Goal: Task Accomplishment & Management: Manage account settings

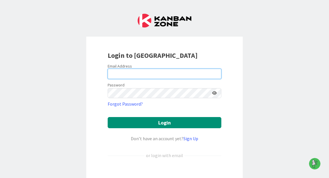
click at [137, 74] on input "email" at bounding box center [165, 74] width 114 height 10
click at [162, 76] on input "c" at bounding box center [165, 74] width 114 height 10
type input "[PERSON_NAME][EMAIL_ADDRESS][PERSON_NAME][DOMAIN_NAME]"
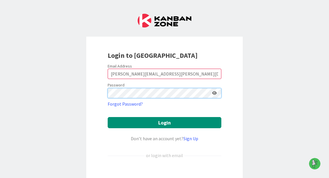
click at [108, 117] on button "Login" at bounding box center [165, 122] width 114 height 11
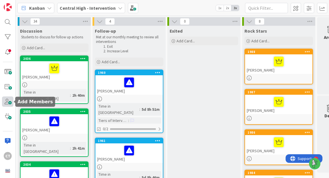
click at [9, 100] on span at bounding box center [7, 101] width 11 height 10
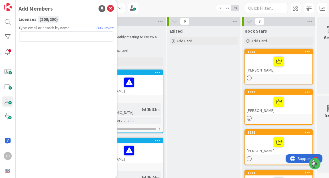
click at [34, 33] on input "text" at bounding box center [66, 36] width 94 height 10
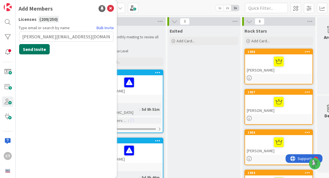
type input "[PERSON_NAME][EMAIL_ADDRESS][DOMAIN_NAME]"
click at [43, 49] on button "Send Invite" at bounding box center [34, 49] width 31 height 10
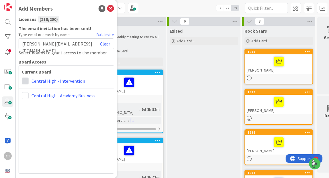
click at [27, 82] on span at bounding box center [25, 80] width 7 height 7
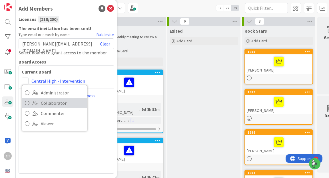
click at [42, 101] on span "Collaborator" at bounding box center [62, 102] width 43 height 9
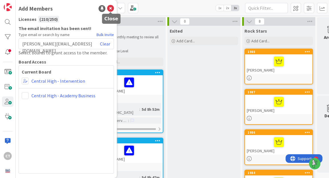
click at [112, 7] on icon at bounding box center [110, 8] width 7 height 7
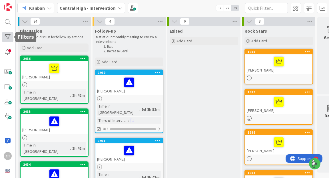
click at [9, 38] on div at bounding box center [7, 37] width 11 height 10
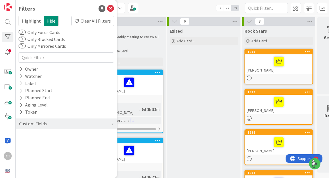
click at [81, 125] on div "Custom Fields" at bounding box center [66, 123] width 101 height 11
click at [168, 7] on div "Kanban Central High - Intervention 1x 2x 3x" at bounding box center [172, 8] width 313 height 16
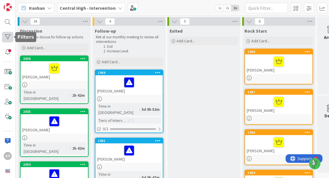
click at [8, 34] on div at bounding box center [7, 37] width 11 height 10
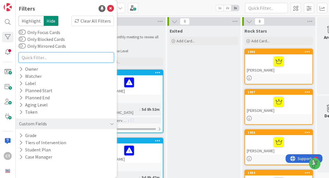
click at [35, 58] on input "text" at bounding box center [66, 57] width 95 height 10
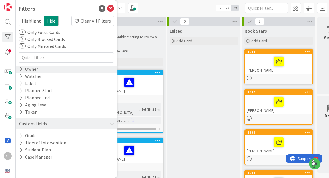
click at [29, 68] on div "Owner" at bounding box center [29, 68] width 20 height 7
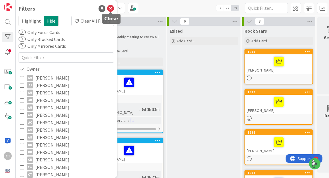
click at [112, 9] on icon at bounding box center [110, 8] width 7 height 7
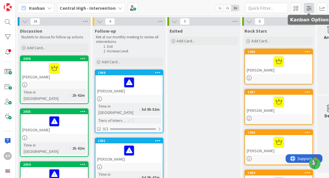
click at [310, 8] on span at bounding box center [309, 8] width 10 height 10
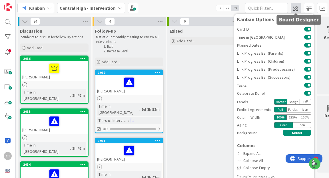
click at [296, 8] on span at bounding box center [296, 8] width 10 height 10
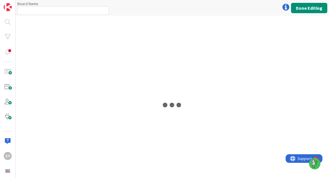
type input "Central High - Intervention"
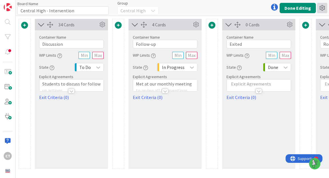
click at [324, 8] on icon at bounding box center [322, 8] width 10 height 10
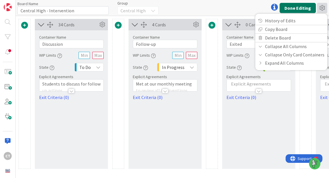
click at [306, 7] on button "Done Editing" at bounding box center [297, 8] width 36 height 10
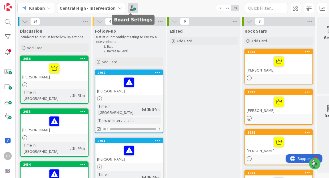
click at [130, 10] on span at bounding box center [133, 8] width 10 height 10
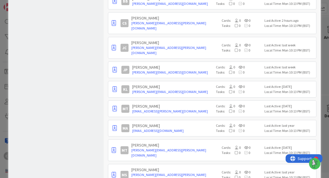
scroll to position [453, 0]
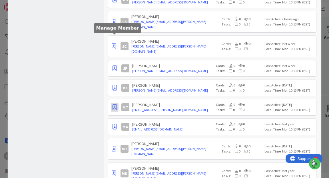
click at [114, 104] on icon "button" at bounding box center [114, 107] width 4 height 6
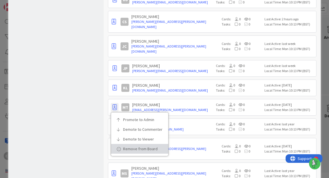
click at [118, 147] on icon at bounding box center [119, 148] width 4 height 3
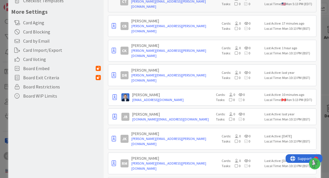
scroll to position [121, 0]
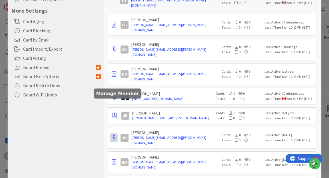
click at [115, 134] on icon "button" at bounding box center [114, 137] width 4 height 6
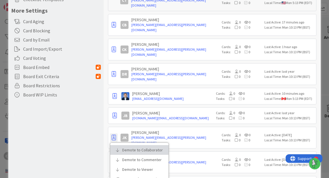
click at [122, 145] on link "Demote to Collaborator" at bounding box center [139, 150] width 58 height 10
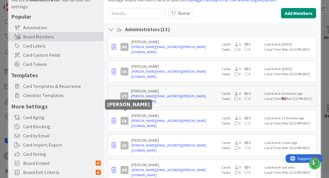
scroll to position [25, 0]
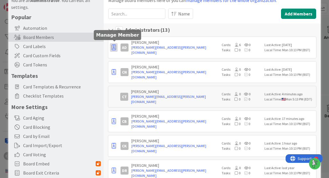
click at [114, 47] on icon "button" at bounding box center [114, 48] width 4 height 6
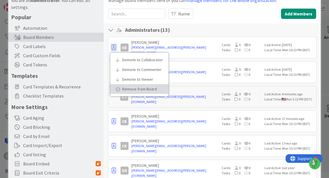
click at [121, 86] on link "Remove from Board" at bounding box center [139, 89] width 58 height 10
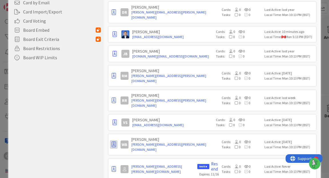
scroll to position [159, 0]
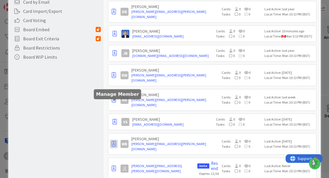
click at [115, 141] on icon "button" at bounding box center [114, 144] width 4 height 6
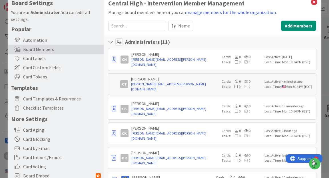
scroll to position [0, 0]
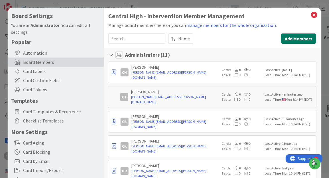
click at [295, 41] on button "Add Members" at bounding box center [298, 38] width 35 height 10
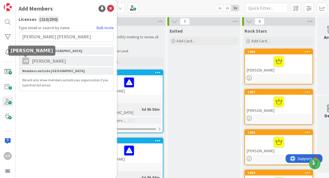
type input "[PERSON_NAME].[PERSON_NAME]"
click at [25, 63] on div "CN" at bounding box center [25, 60] width 7 height 7
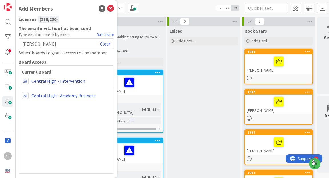
click at [36, 80] on link "Central High - Intervention" at bounding box center [58, 80] width 54 height 7
click at [110, 9] on icon at bounding box center [110, 8] width 7 height 7
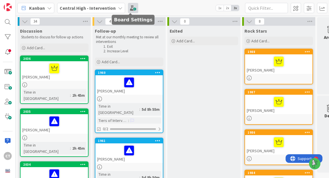
click at [133, 8] on span at bounding box center [133, 8] width 10 height 10
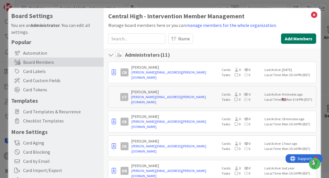
click at [291, 41] on button "Add Members" at bounding box center [298, 38] width 35 height 10
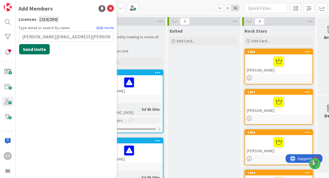
type input "[PERSON_NAME][EMAIL_ADDRESS][PERSON_NAME][DOMAIN_NAME]"
click at [41, 49] on button "Send Invite" at bounding box center [34, 49] width 31 height 10
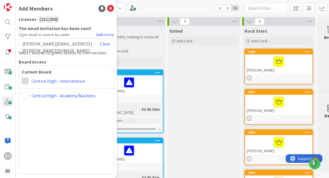
click at [25, 80] on span at bounding box center [25, 80] width 7 height 7
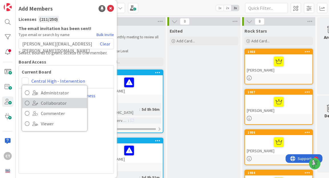
click at [27, 102] on icon at bounding box center [27, 102] width 5 height 9
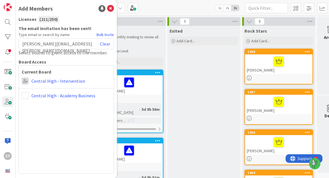
click at [26, 83] on span at bounding box center [25, 80] width 7 height 7
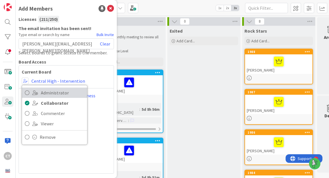
click at [28, 92] on icon at bounding box center [27, 92] width 5 height 9
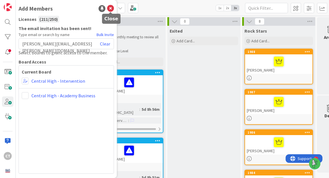
click at [110, 8] on icon at bounding box center [110, 8] width 7 height 7
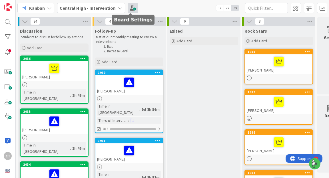
click at [132, 5] on span at bounding box center [133, 8] width 10 height 10
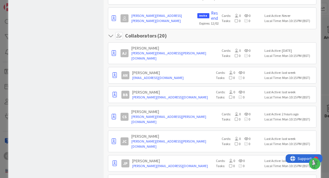
scroll to position [309, 0]
click at [115, 113] on icon "button" at bounding box center [114, 116] width 4 height 6
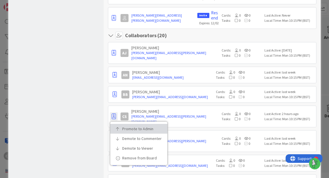
click at [119, 127] on icon at bounding box center [118, 128] width 4 height 3
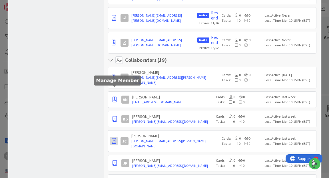
click at [115, 138] on icon "button" at bounding box center [114, 141] width 4 height 6
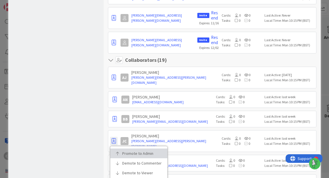
click at [120, 151] on icon at bounding box center [118, 152] width 4 height 3
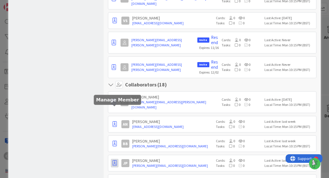
click at [115, 160] on icon "button" at bounding box center [114, 163] width 4 height 6
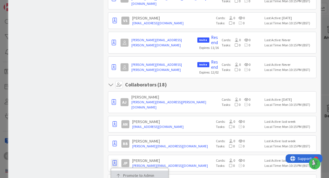
click at [122, 170] on link "Promote to Admin" at bounding box center [139, 175] width 57 height 10
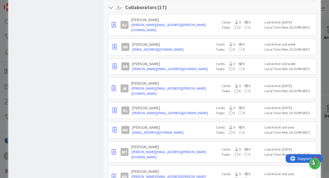
scroll to position [407, 0]
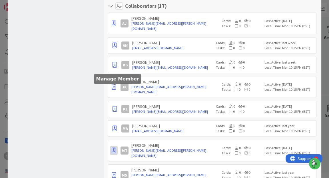
click at [114, 147] on icon "button" at bounding box center [114, 150] width 4 height 6
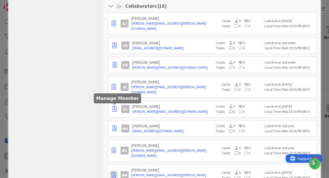
click at [115, 172] on icon "button" at bounding box center [114, 175] width 4 height 6
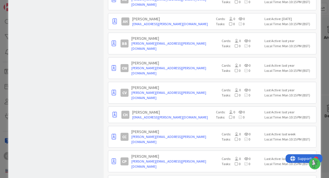
scroll to position [933, 0]
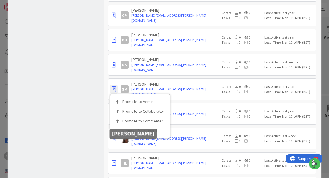
scroll to position [1077, 0]
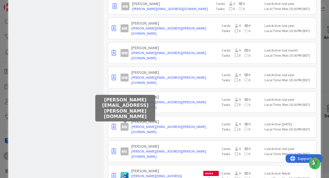
scroll to position [1461, 0]
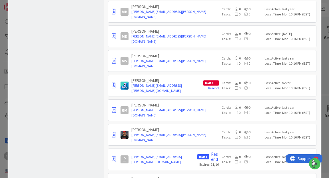
scroll to position [1554, 0]
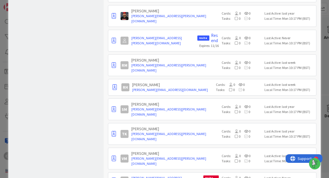
scroll to position [1672, 0]
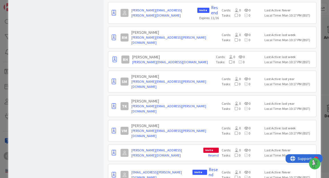
scroll to position [1706, 0]
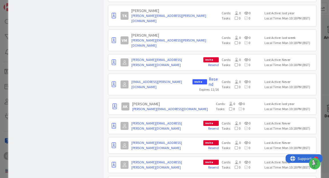
scroll to position [1787, 0]
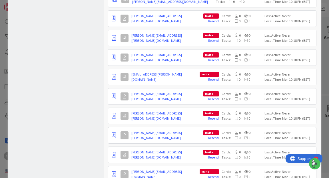
scroll to position [1898, 0]
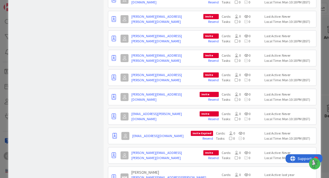
scroll to position [1980, 0]
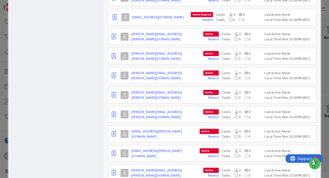
scroll to position [2226, 0]
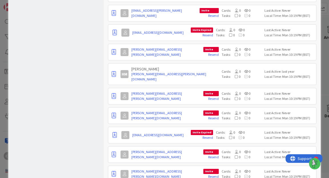
scroll to position [2073, 0]
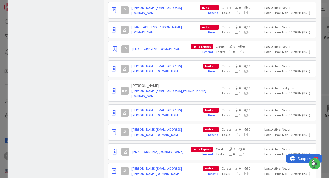
scroll to position [2046, 0]
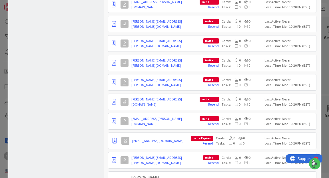
scroll to position [1965, 0]
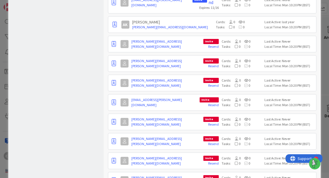
scroll to position [1869, 0]
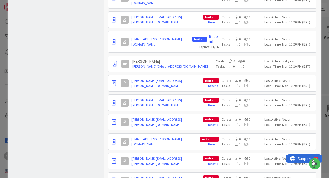
scroll to position [1829, 0]
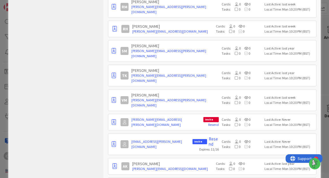
scroll to position [1725, 0]
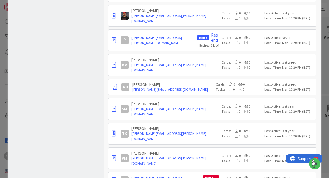
scroll to position [1668, 0]
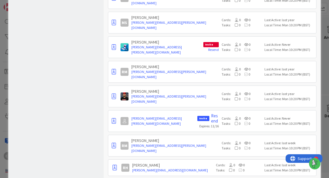
scroll to position [1578, 0]
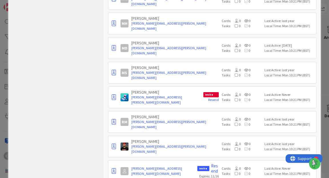
scroll to position [1532, 0]
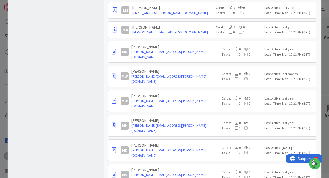
scroll to position [1437, 0]
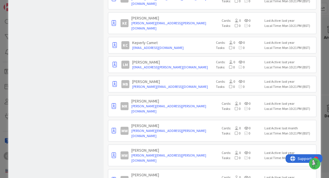
scroll to position [1382, 0]
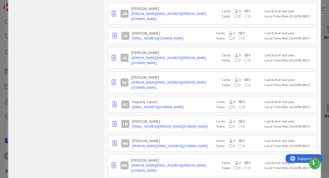
scroll to position [1324, 0]
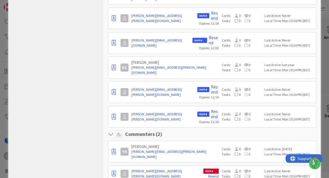
scroll to position [637, 0]
click at [114, 170] on icon "button" at bounding box center [114, 173] width 4 height 6
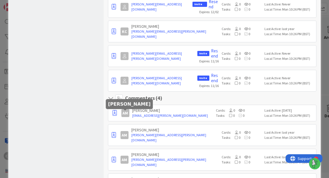
scroll to position [682, 0]
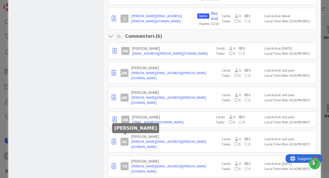
scroll to position [736, 0]
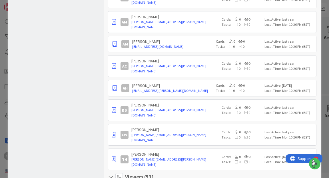
scroll to position [813, 0]
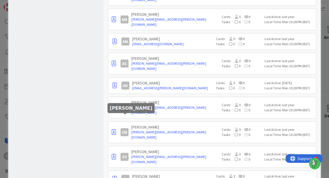
scroll to position [928, 0]
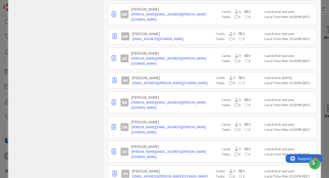
scroll to position [817, 0]
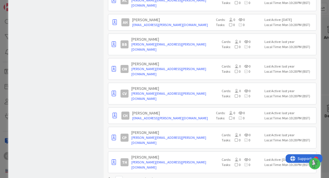
scroll to position [876, 0]
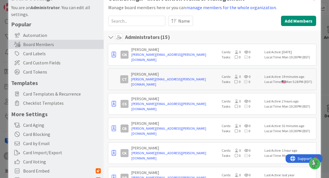
scroll to position [0, 0]
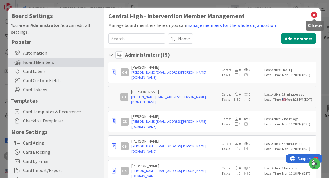
click at [314, 15] on icon at bounding box center [313, 15] width 7 height 8
